Goal: Communication & Community: Answer question/provide support

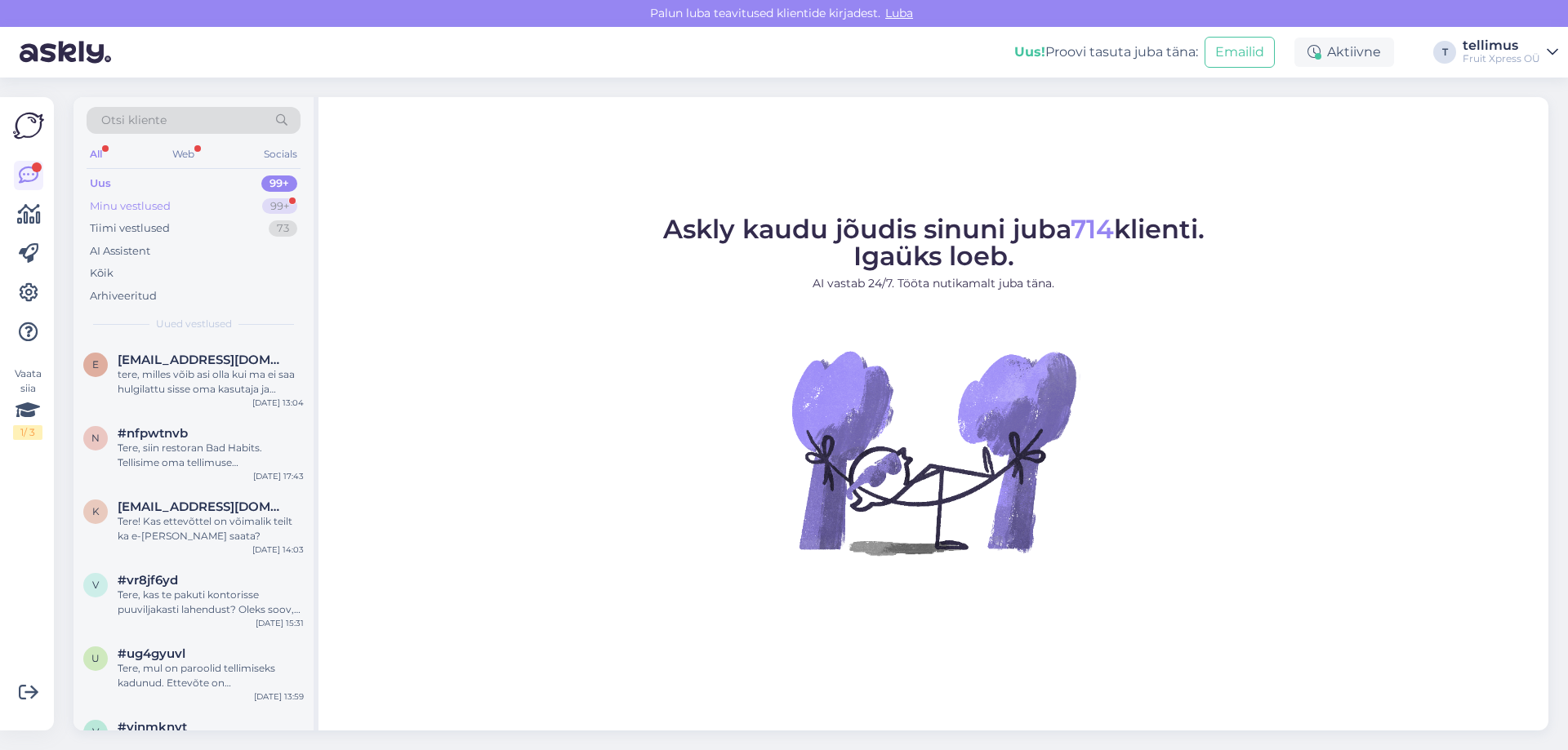
click at [133, 206] on div "Minu vestlused" at bounding box center [130, 206] width 81 height 16
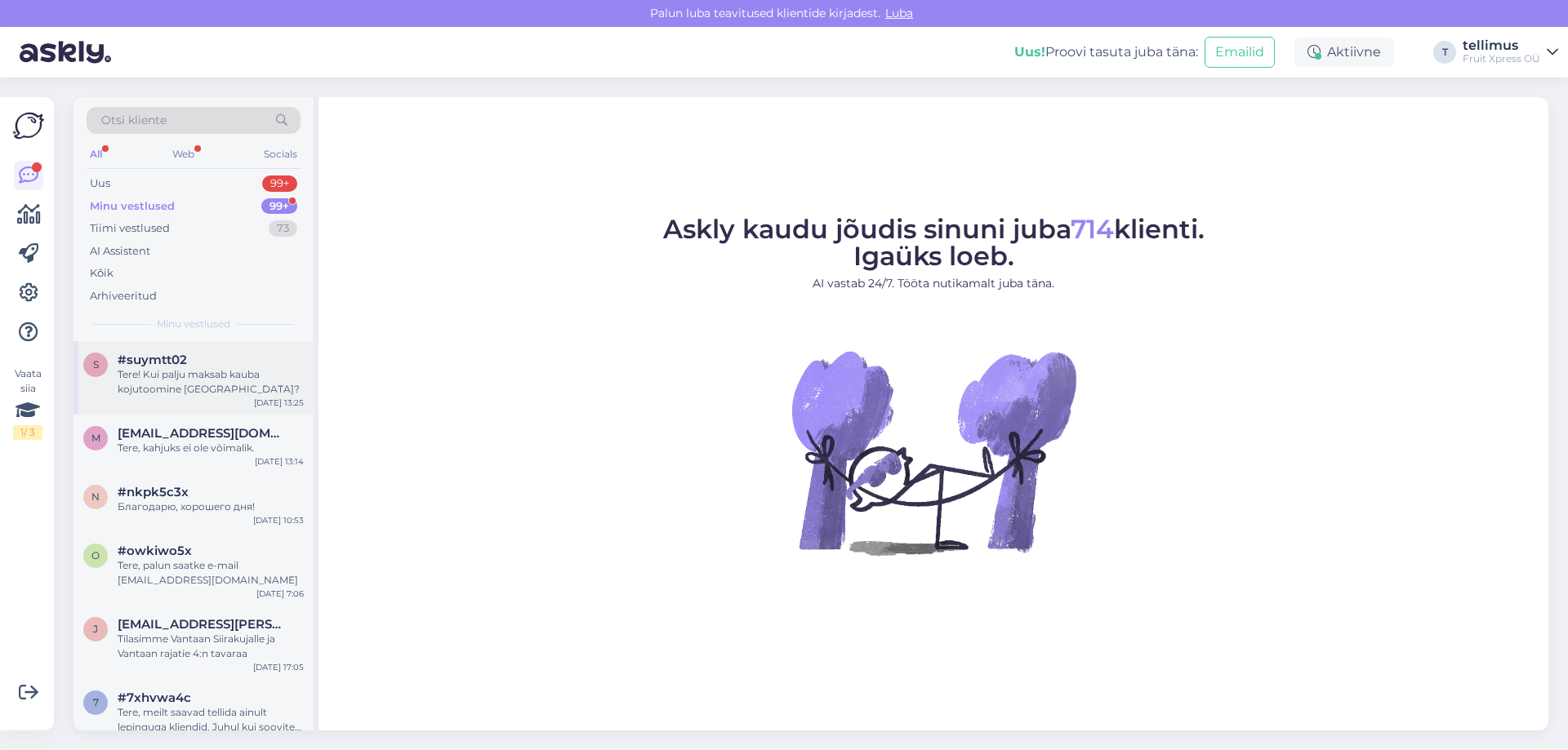
click at [187, 382] on div "Tere! Kui palju maksab kauba kojutoomine [GEOGRAPHIC_DATA]?" at bounding box center [210, 382] width 187 height 29
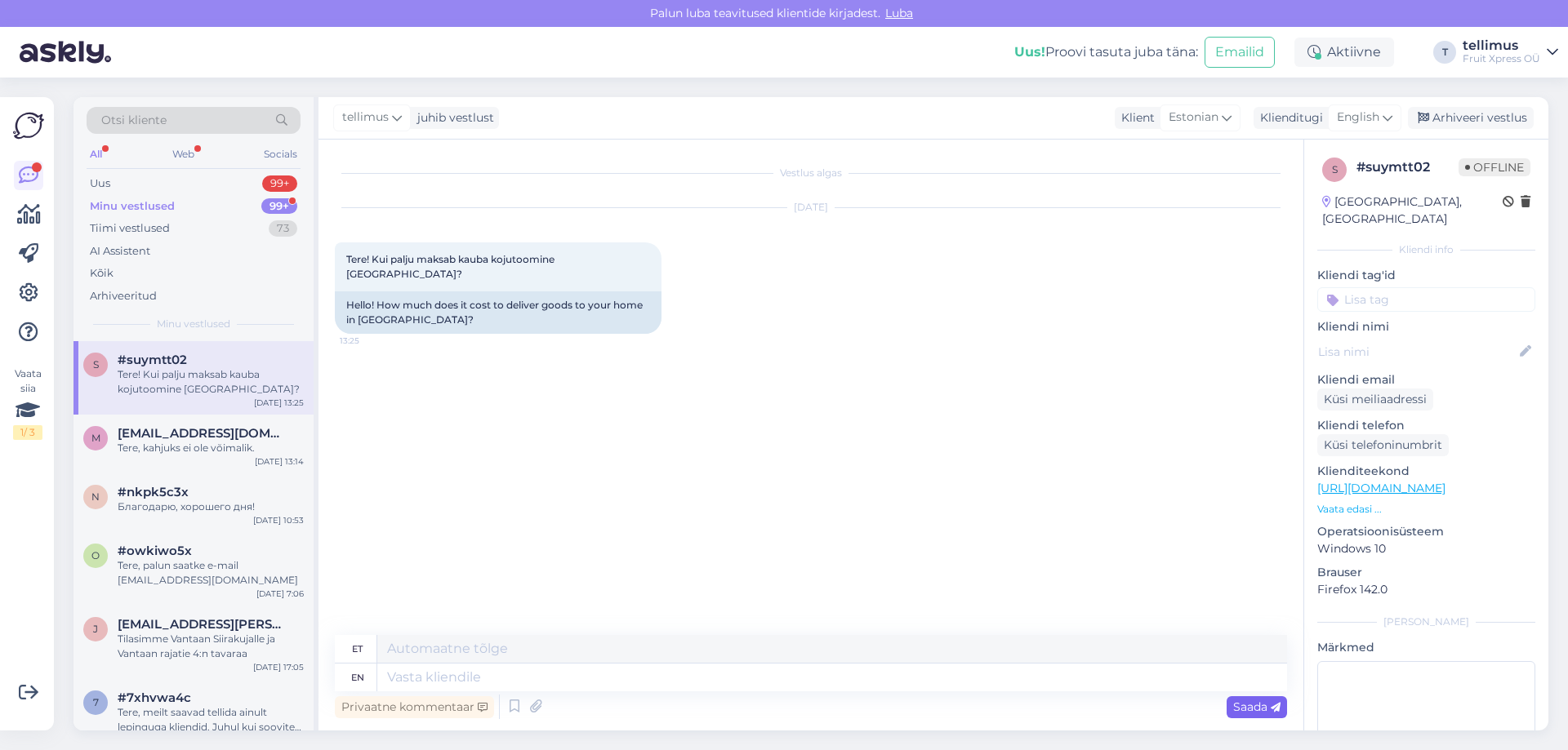
click at [1239, 707] on span "Saada" at bounding box center [1257, 707] width 47 height 15
click at [392, 680] on textarea at bounding box center [832, 678] width 910 height 28
paste textarea "Kulleri transporditasu on 4.90 € (sisaldab käibemaksu)"
type textarea "Kulleri transporditasu on 4.90 € (sisaldab käibemaksu)"
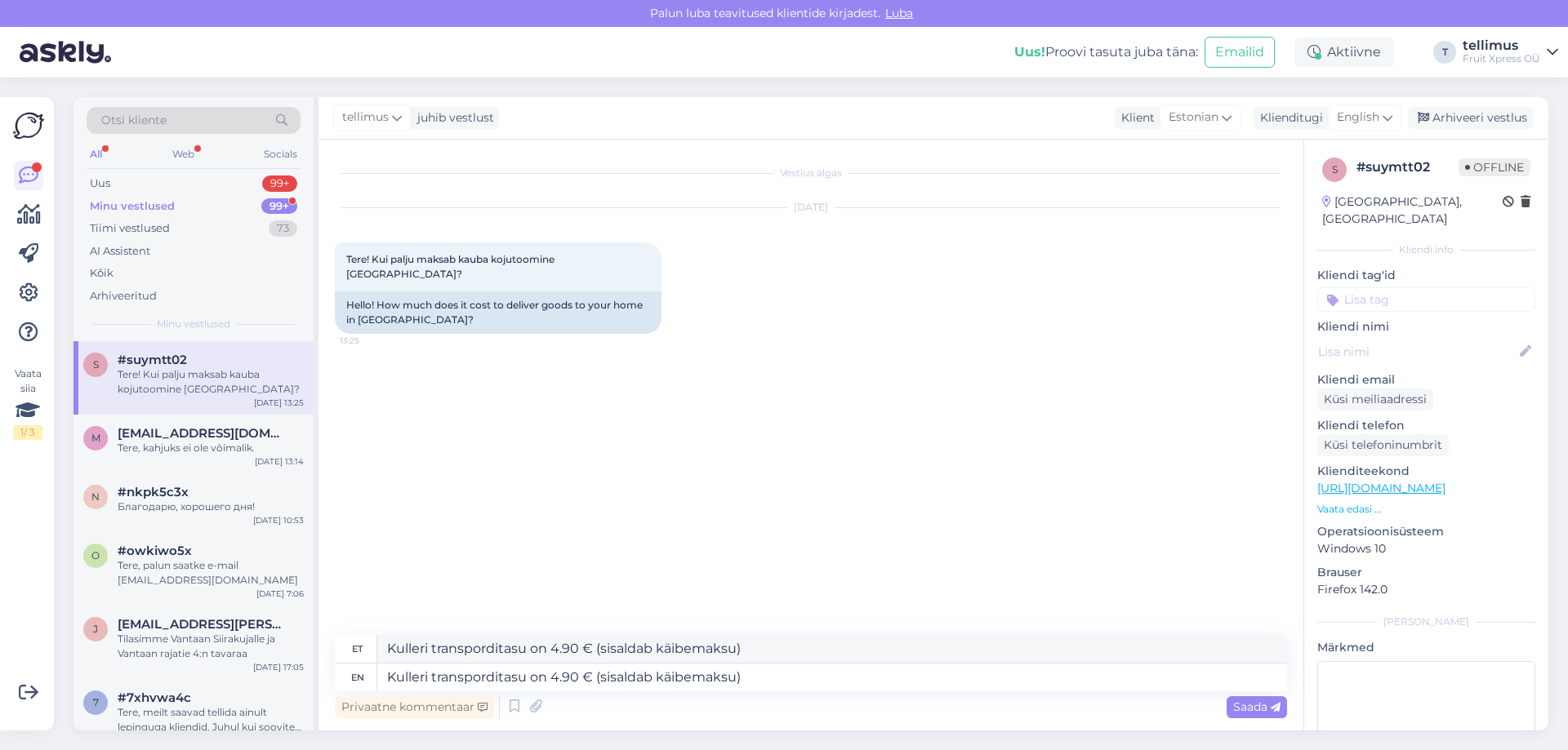
click at [811, 722] on div "Vestlus algas [DATE] Tere! Kui palju maksab kauba kojutoomine [GEOGRAPHIC_DATA]…" at bounding box center [811, 435] width 985 height 591
click at [392, 677] on textarea "Kulleri transporditasu on 4.90 € (sisaldab käibemaksu)" at bounding box center [832, 678] width 910 height 28
type textarea "Tere, ulleri transporditasu on 4.90 € (sisaldab käibemaksu)"
type textarea "Tere, Kulleri transporditasu on 4.90 € (sisaldab käibemaksu)"
type textarea "Tere, kulleri transporditasu on 4.90 € (sisaldab käibemaksu)"
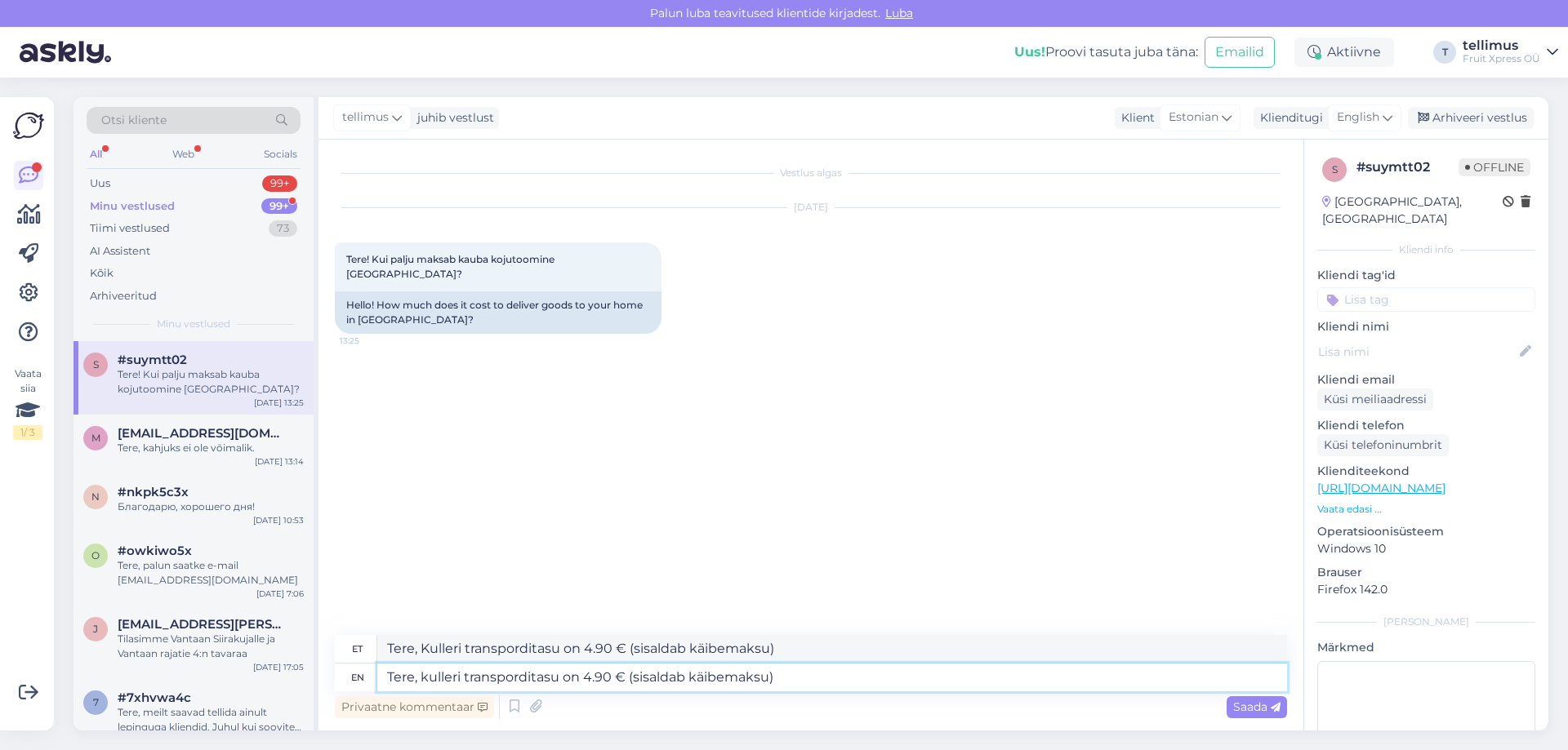
type textarea "Tere, kulleri transporditasu on 4.90 € (sisaldab käibemaksu)"
click at [787, 678] on textarea "Tere, kulleri transporditasu on 4.90 € (sisaldab käibemaksu)" at bounding box center [832, 678] width 910 height 28
type textarea "Tere, kulleri transporditasu on 4.90 € (sisaldab käibemaksu)."
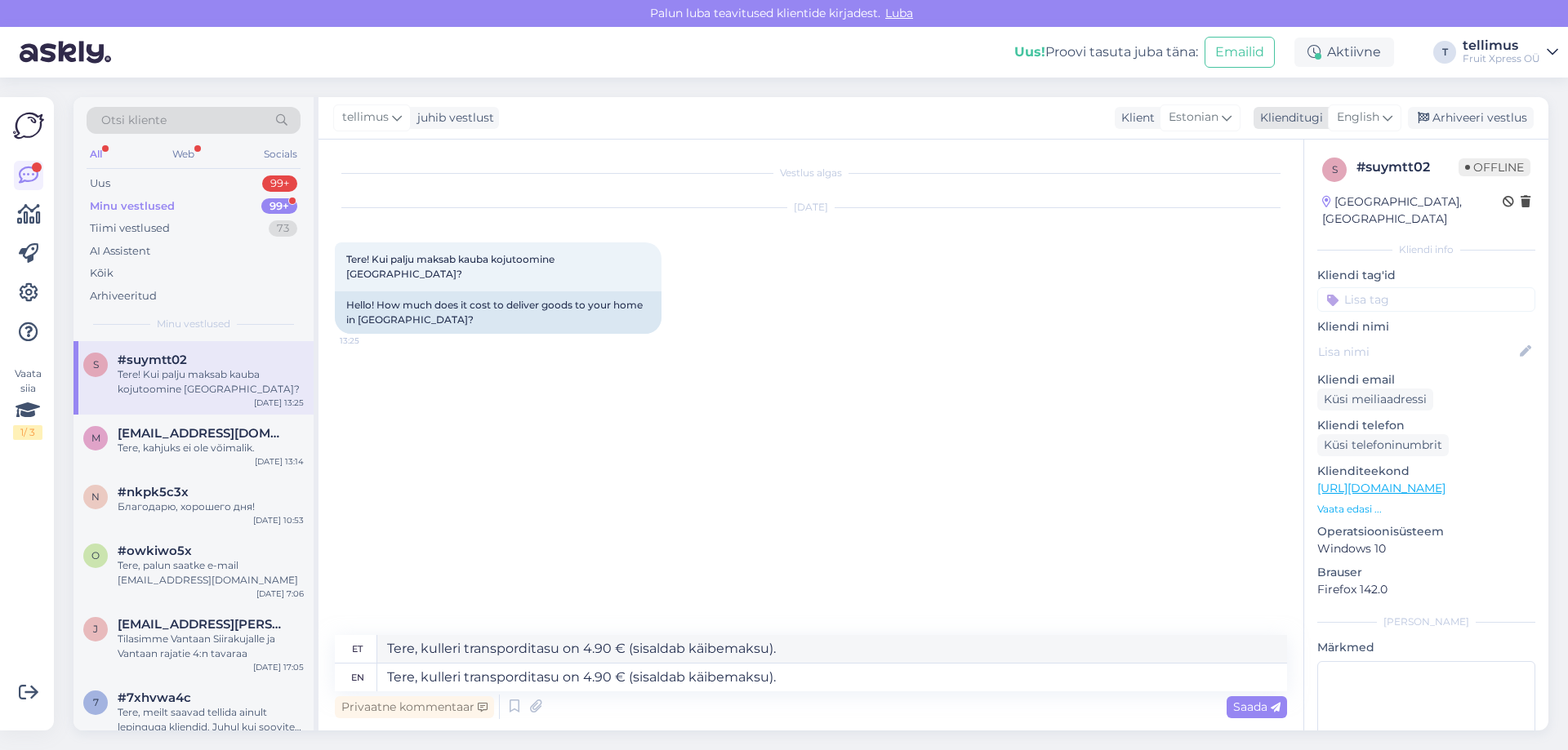
click at [1387, 114] on icon at bounding box center [1387, 117] width 9 height 18
type input "es"
click at [1312, 214] on link "Estonian" at bounding box center [1328, 217] width 180 height 26
click at [1214, 118] on div "Estonian" at bounding box center [1193, 117] width 81 height 26
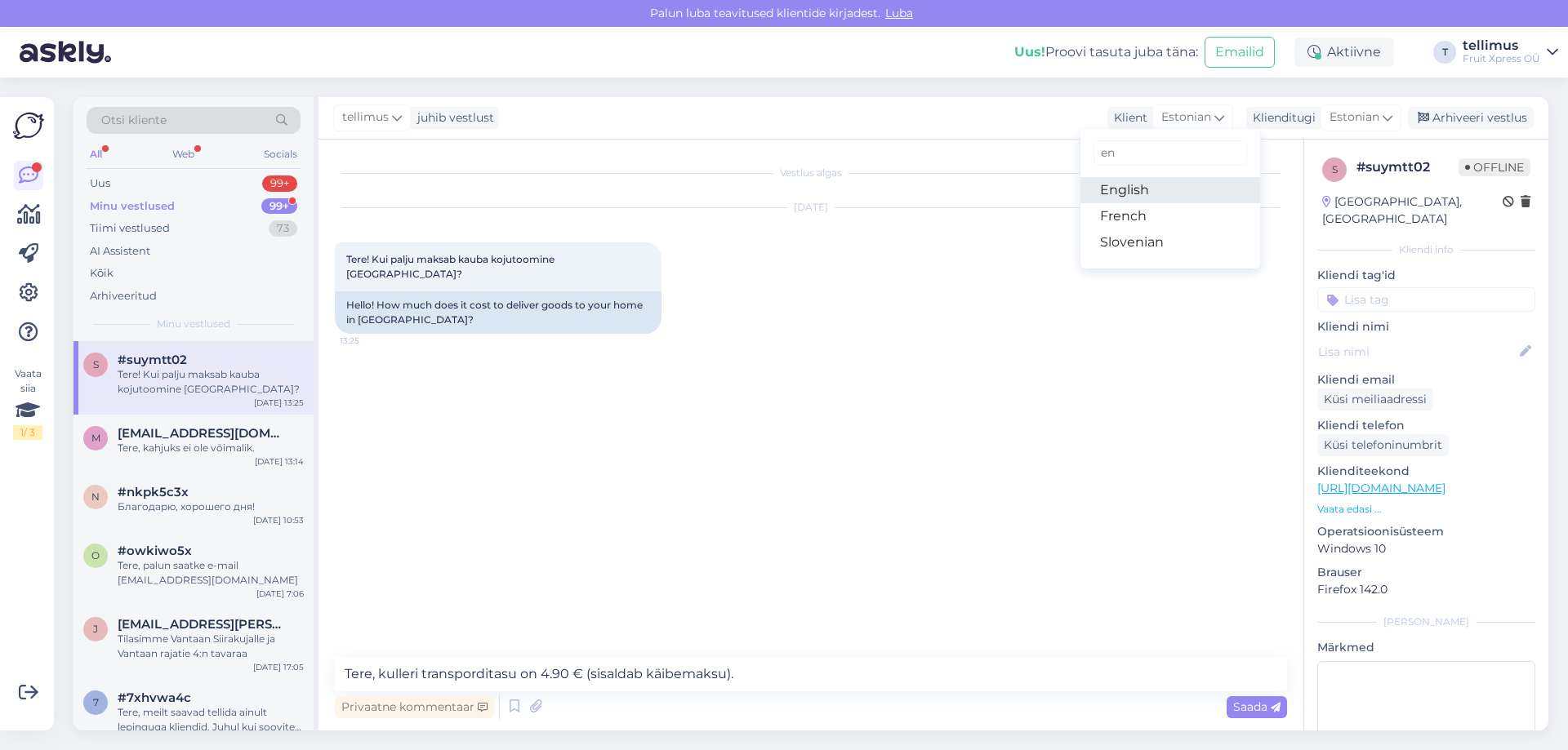
type input "en"
click at [1132, 193] on link "English" at bounding box center [1170, 190] width 180 height 26
type textarea "Hello, the courier delivery fee is € 4.90 (including VAT)."
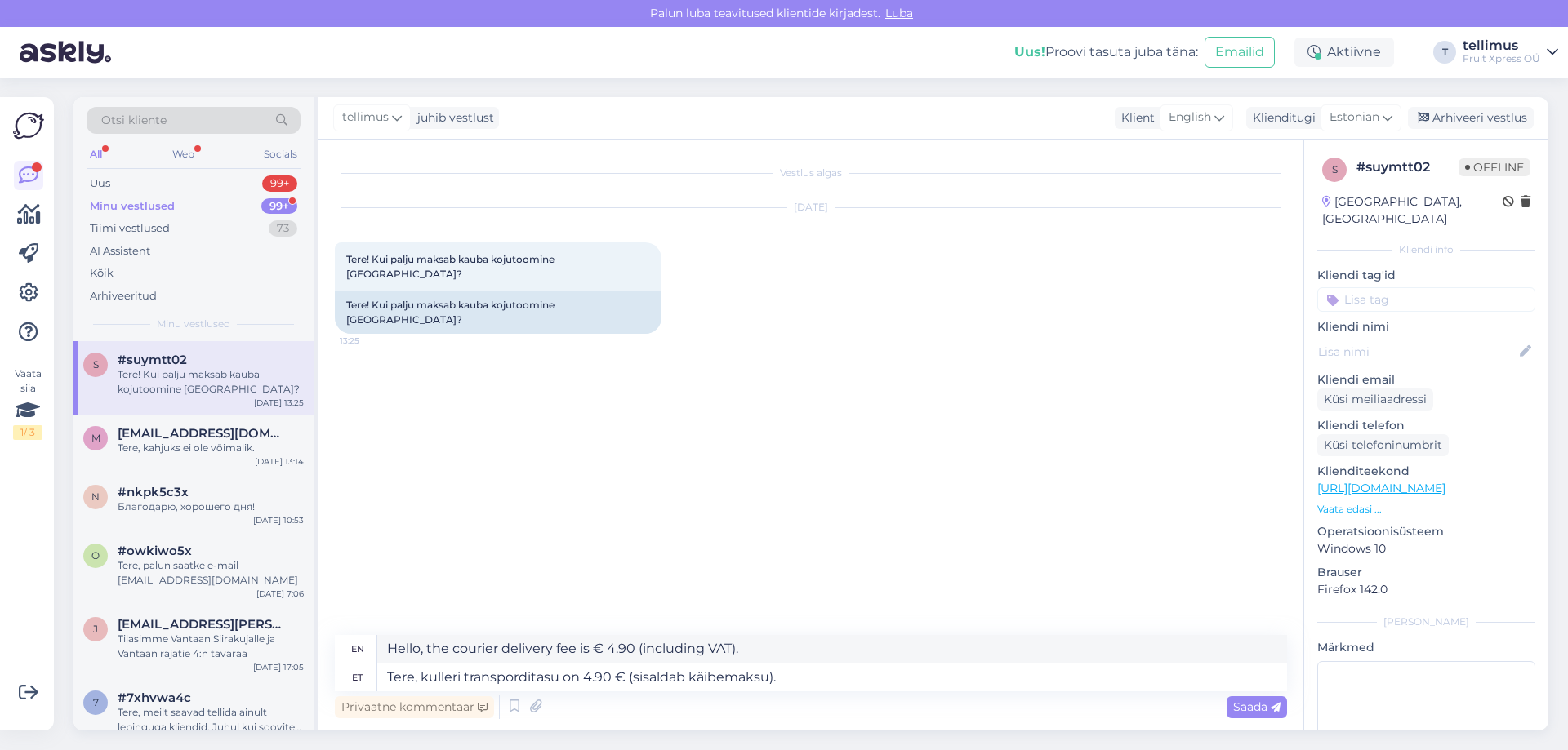
click at [1240, 705] on span "Saada" at bounding box center [1257, 707] width 47 height 15
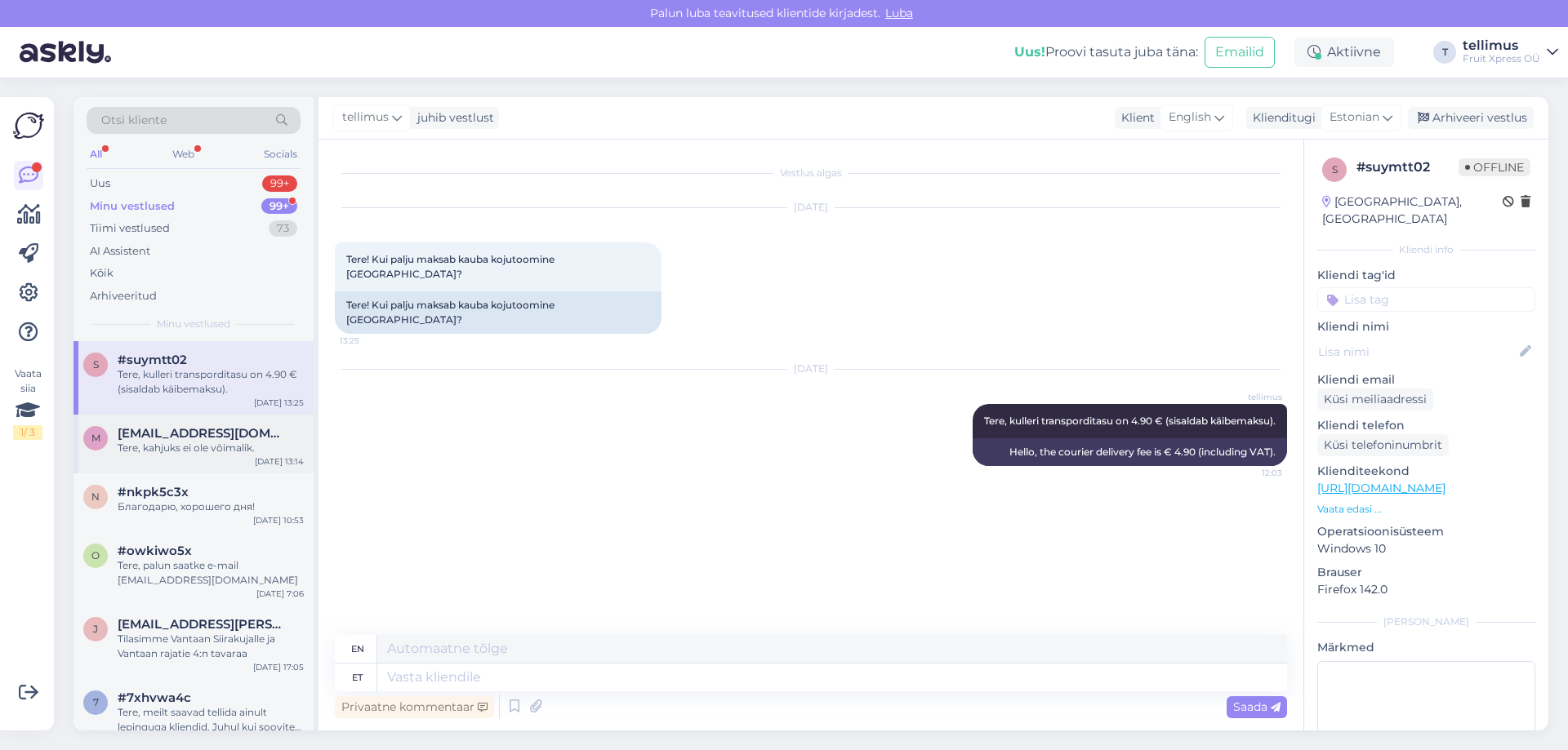
click at [199, 459] on div "m [EMAIL_ADDRESS][DOMAIN_NAME] Tere, kahjuks ei ole võimalik. [DATE] 13:14" at bounding box center [193, 443] width 240 height 59
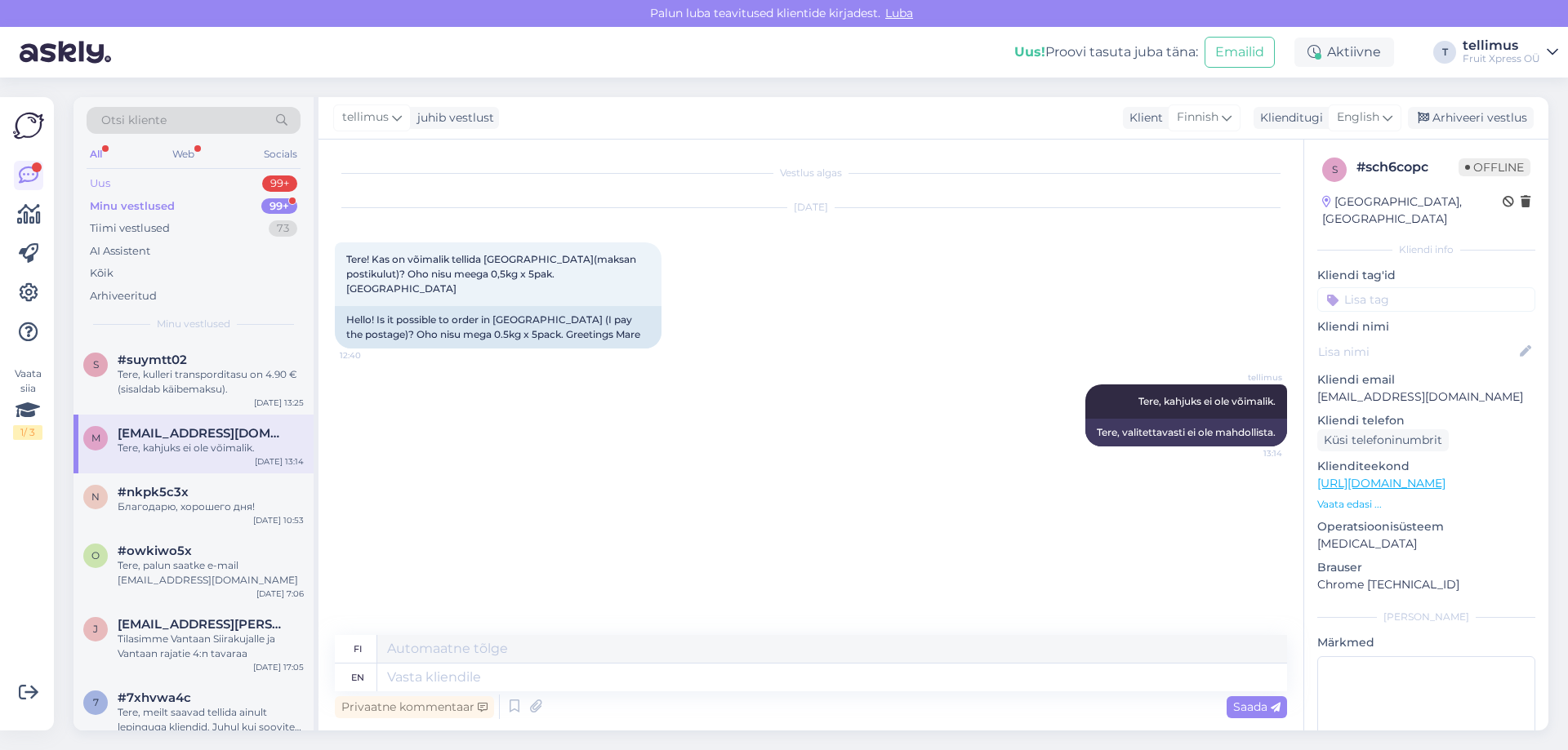
click at [139, 186] on div "Uus 99+" at bounding box center [193, 184] width 214 height 22
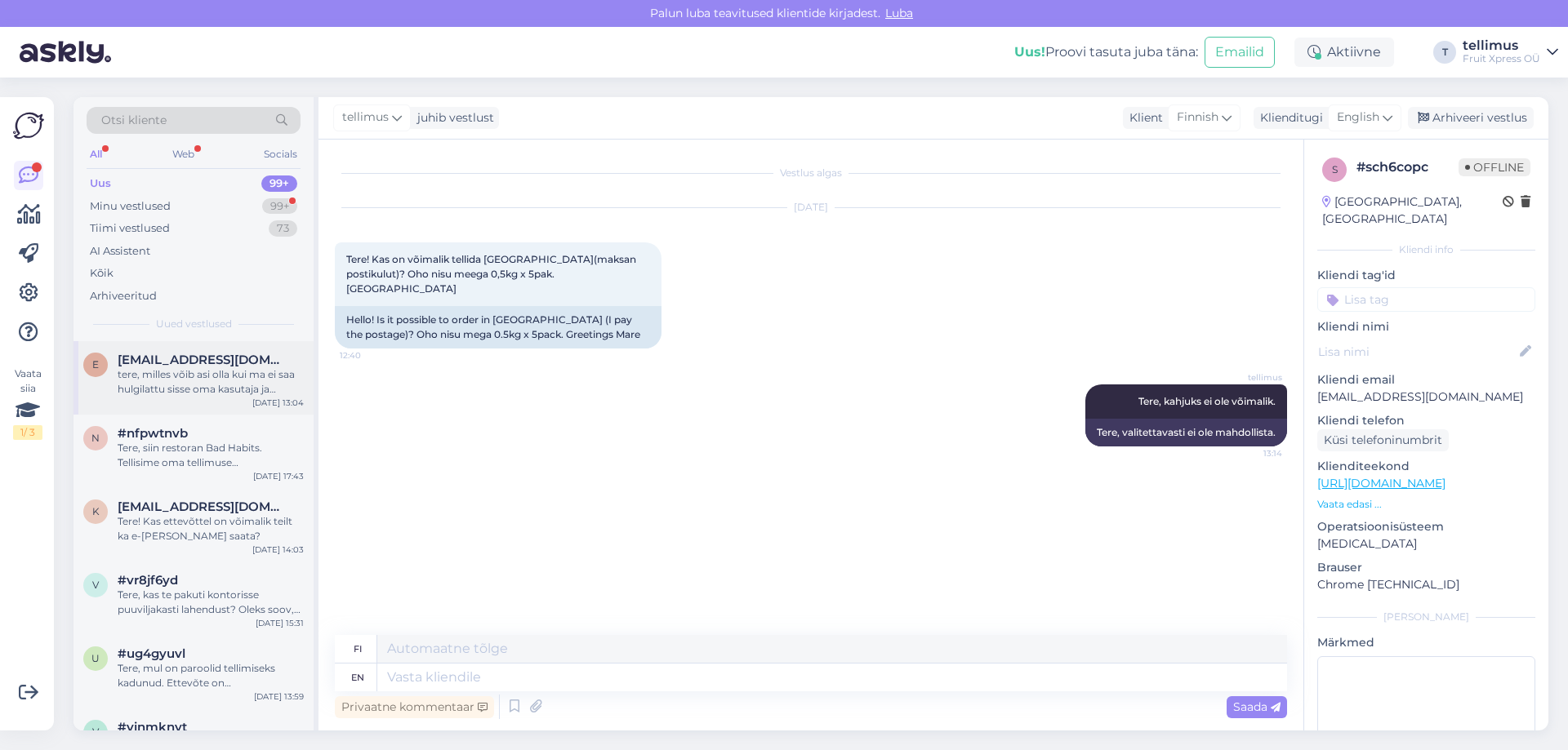
click at [168, 366] on span "[EMAIL_ADDRESS][DOMAIN_NAME]" at bounding box center [202, 360] width 170 height 15
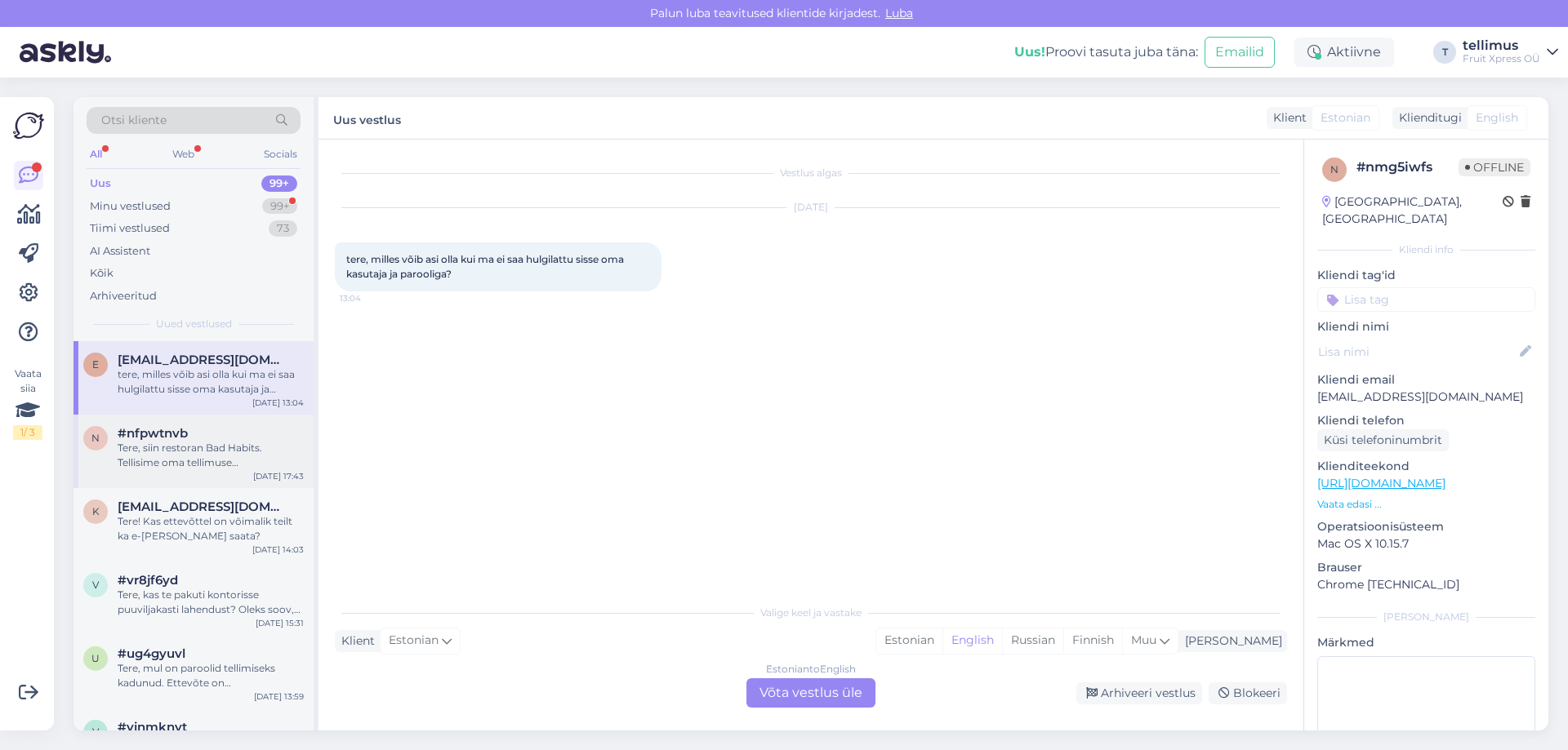
click at [269, 449] on div "Tere, siin restoran Bad Habits. Tellisime oma tellimuse [PERSON_NAME] 10-ks. [P…" at bounding box center [210, 455] width 187 height 29
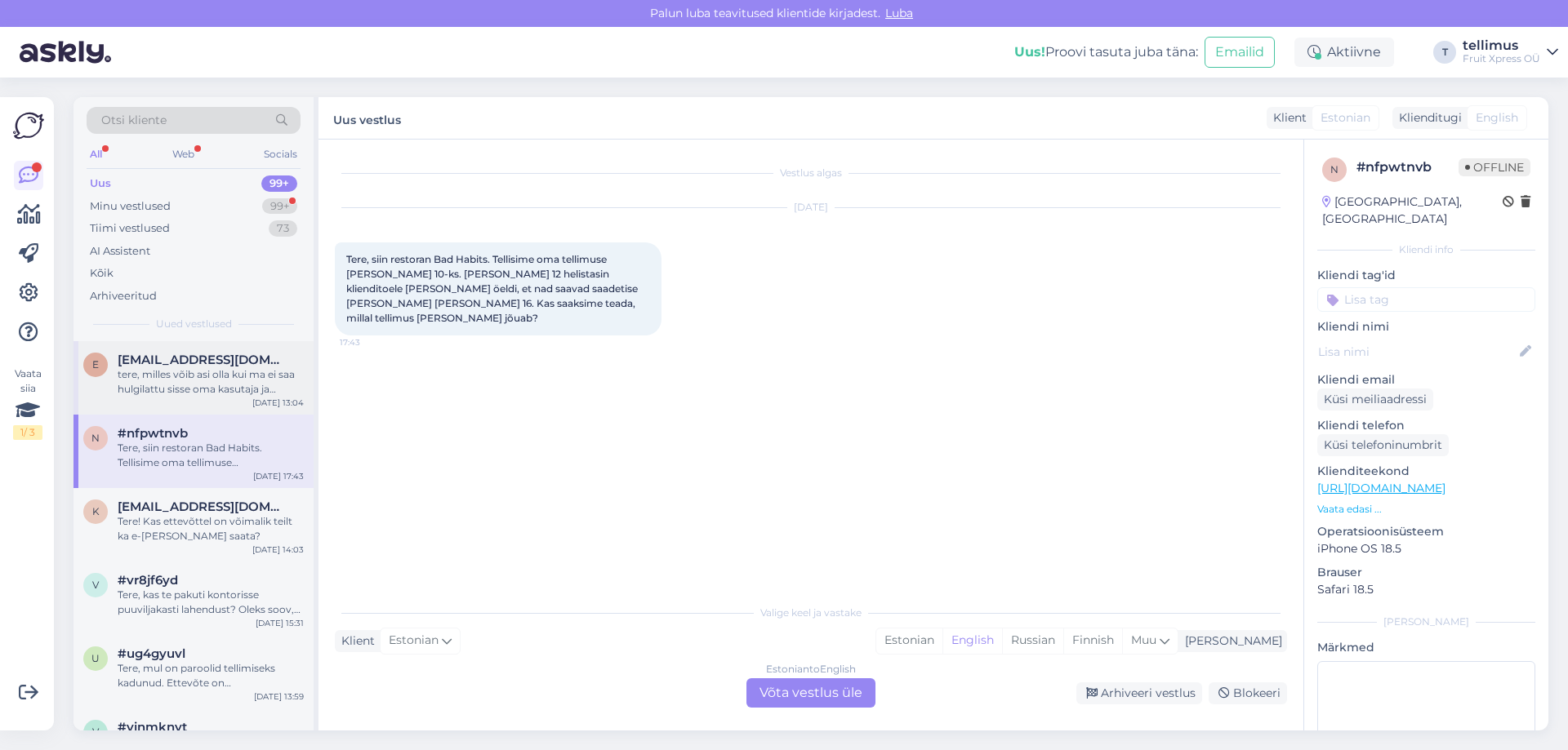
click at [244, 357] on div "[EMAIL_ADDRESS][DOMAIN_NAME]" at bounding box center [210, 360] width 187 height 15
